Goal: Find specific page/section: Find specific page/section

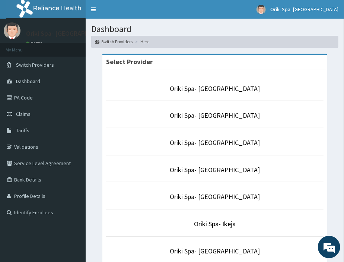
click at [219, 83] on li "Oriki Spa- [GEOGRAPHIC_DATA]" at bounding box center [215, 88] width 218 height 28
click at [212, 85] on link "Oriki Spa- [GEOGRAPHIC_DATA]" at bounding box center [215, 88] width 90 height 9
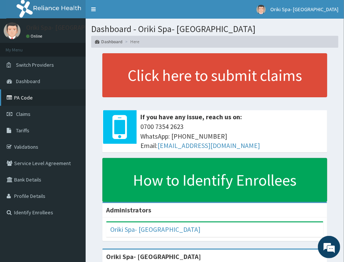
click at [15, 97] on link "PA Code" at bounding box center [43, 97] width 86 height 16
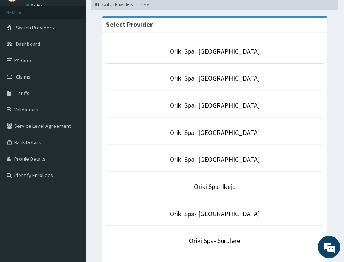
scroll to position [38, 0]
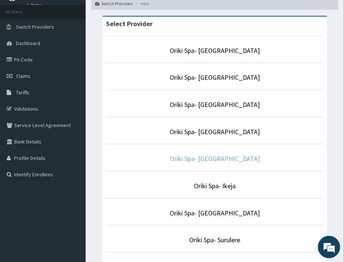
click at [213, 159] on link "Oriki Spa- [GEOGRAPHIC_DATA]" at bounding box center [215, 158] width 90 height 9
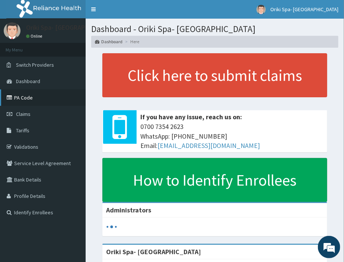
click at [32, 94] on link "PA Code" at bounding box center [43, 97] width 86 height 16
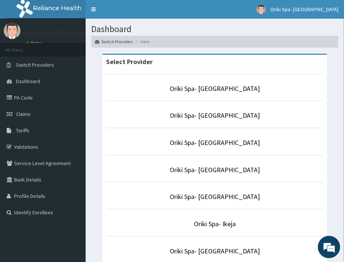
scroll to position [134, 0]
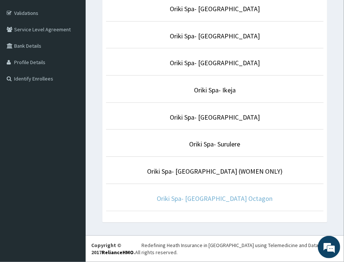
click at [209, 198] on link "Oriki Spa- [GEOGRAPHIC_DATA] Octagon" at bounding box center [215, 198] width 116 height 9
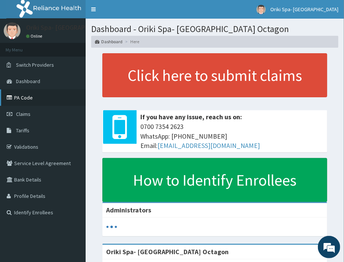
click at [30, 97] on link "PA Code" at bounding box center [43, 97] width 86 height 16
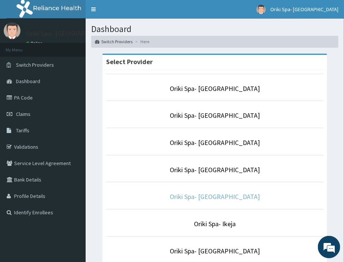
click at [211, 194] on link "Oriki Spa- [GEOGRAPHIC_DATA]" at bounding box center [215, 196] width 90 height 9
